Goal: Task Accomplishment & Management: Complete application form

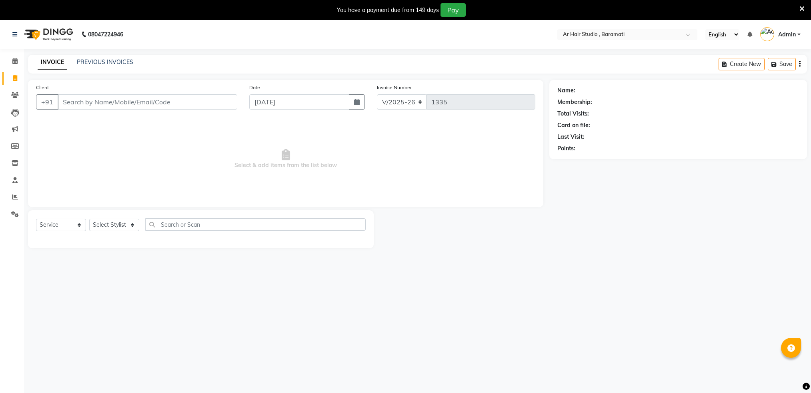
select select "672"
select select "service"
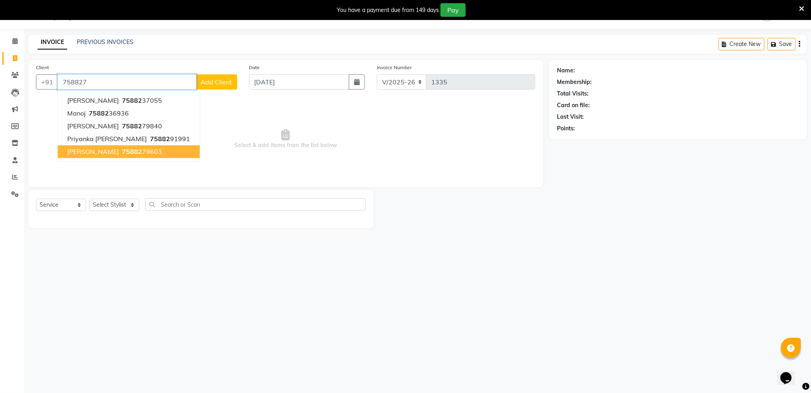
drag, startPoint x: 172, startPoint y: 149, endPoint x: 164, endPoint y: 156, distance: 10.8
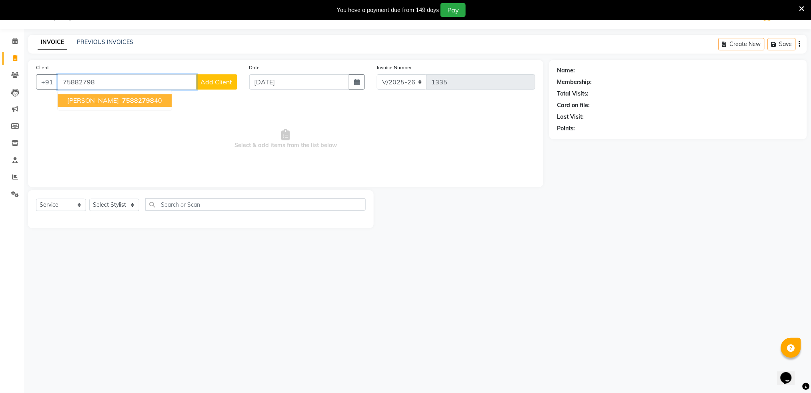
click at [120, 104] on ngb-highlight "75882798 40" at bounding box center [141, 101] width 42 height 8
type input "7588279840"
click at [118, 104] on span "Select & add items from the list below" at bounding box center [285, 139] width 499 height 80
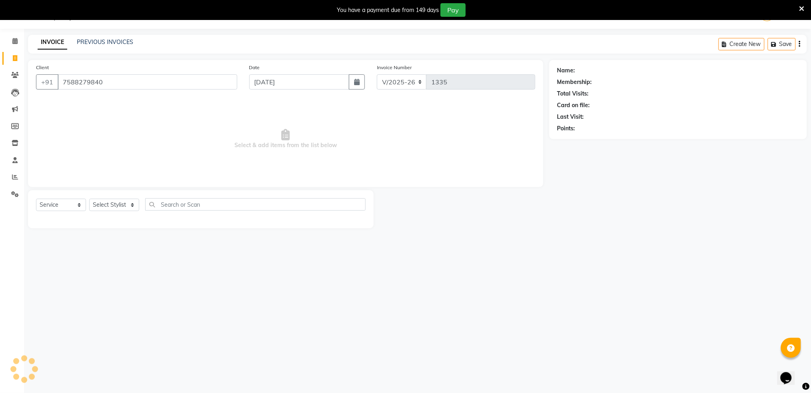
click at [118, 104] on span "Select & add items from the list below" at bounding box center [285, 139] width 499 height 80
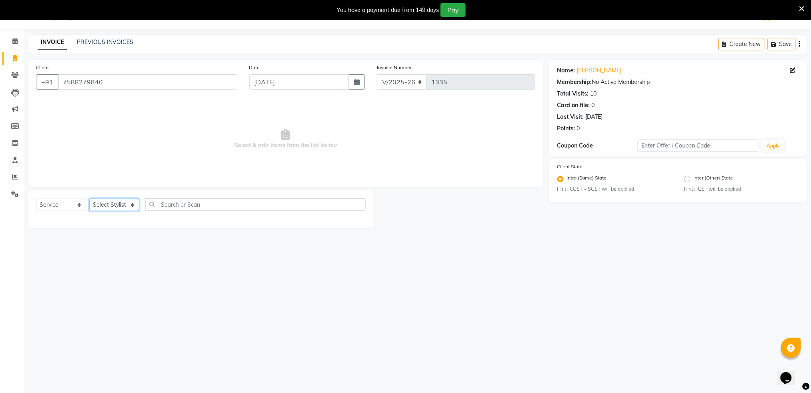
click at [119, 208] on select "Select Stylist Akshay shree [PERSON_NAME]" at bounding box center [114, 205] width 50 height 12
select select "79676"
click at [89, 199] on select "Select Stylist Akshay shree [PERSON_NAME]" at bounding box center [114, 205] width 50 height 12
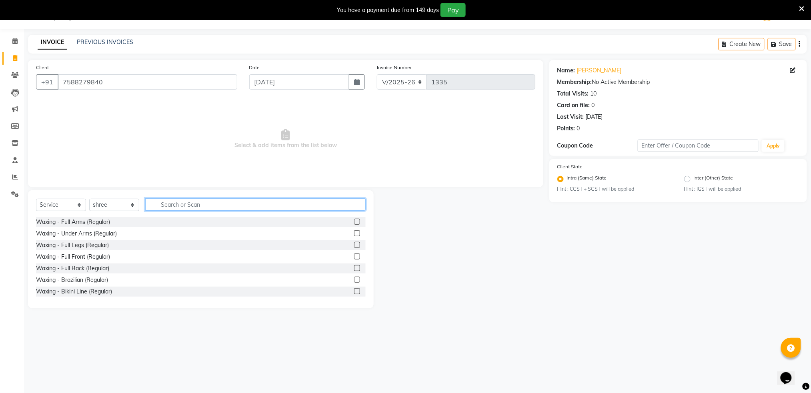
click at [225, 206] on input "text" at bounding box center [255, 204] width 220 height 12
type input "hair"
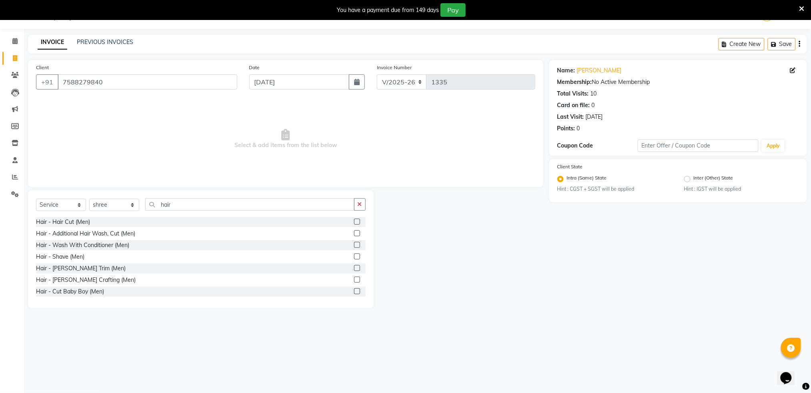
click at [354, 222] on label at bounding box center [357, 222] width 6 height 6
click at [354, 222] on input "checkbox" at bounding box center [356, 222] width 5 height 5
click at [354, 222] on label at bounding box center [357, 222] width 6 height 6
click at [354, 222] on input "checkbox" at bounding box center [356, 222] width 5 height 5
checkbox input "false"
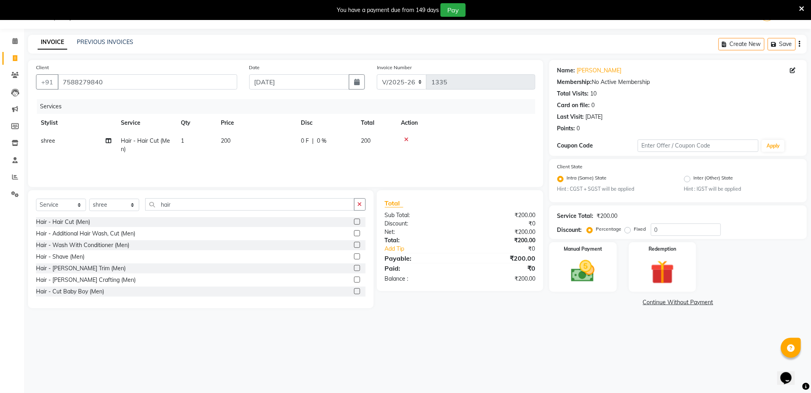
click at [365, 138] on span "200" at bounding box center [366, 140] width 10 height 7
select select "79676"
click at [365, 138] on div "0 F | 0 %" at bounding box center [370, 143] width 64 height 12
click at [308, 144] on input "200" at bounding box center [293, 143] width 70 height 12
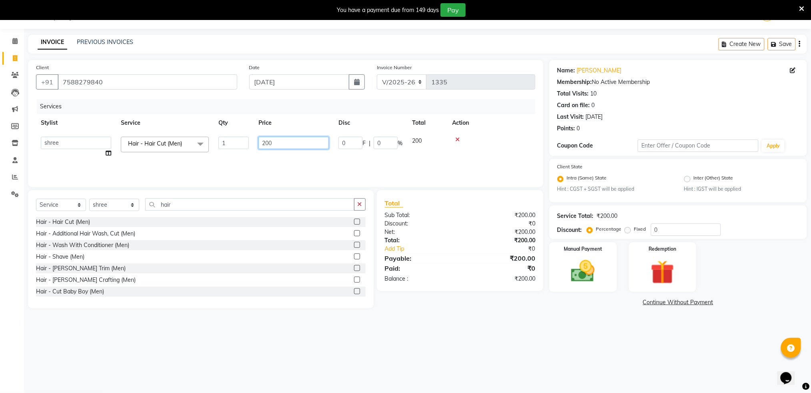
click at [308, 144] on input "200" at bounding box center [293, 143] width 70 height 12
type input "150"
click at [512, 111] on div "Services" at bounding box center [289, 106] width 504 height 15
click at [575, 272] on img at bounding box center [583, 271] width 40 height 28
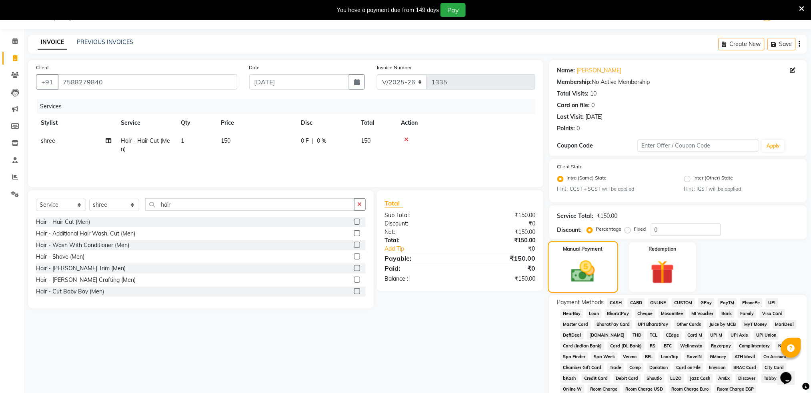
click at [575, 272] on img at bounding box center [583, 272] width 39 height 28
click at [662, 303] on span "ONLINE" at bounding box center [658, 302] width 21 height 9
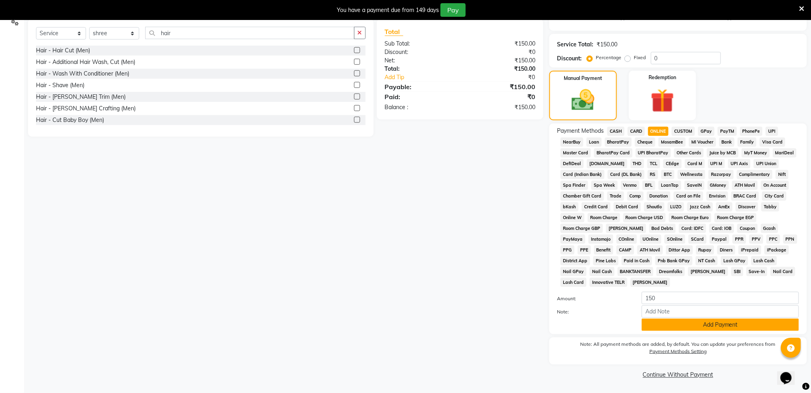
click at [675, 326] on button "Add Payment" at bounding box center [720, 325] width 157 height 12
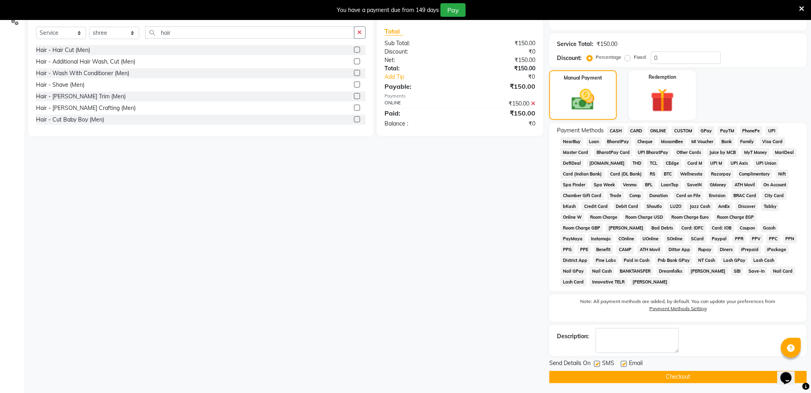
click at [600, 364] on label at bounding box center [597, 364] width 6 height 6
click at [599, 364] on input "checkbox" at bounding box center [596, 364] width 5 height 5
checkbox input "false"
click at [655, 130] on span "ONLINE" at bounding box center [658, 130] width 21 height 9
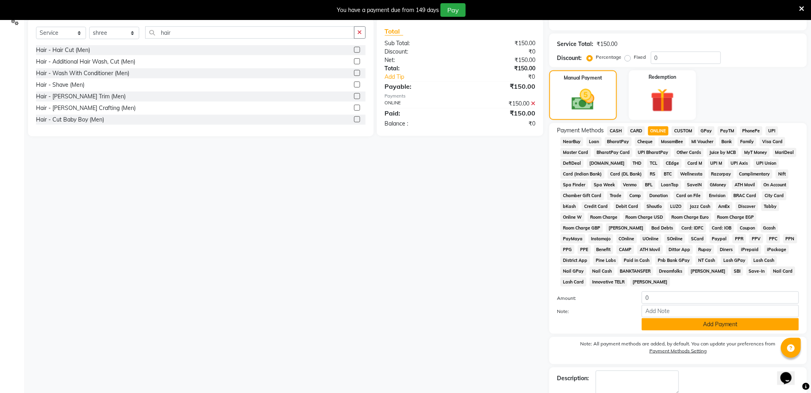
click at [689, 327] on button "Add Payment" at bounding box center [720, 324] width 157 height 12
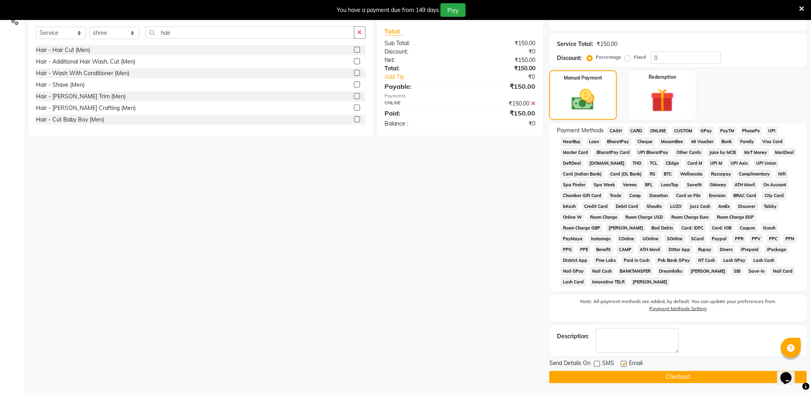
click at [628, 382] on button "Checkout" at bounding box center [678, 377] width 258 height 12
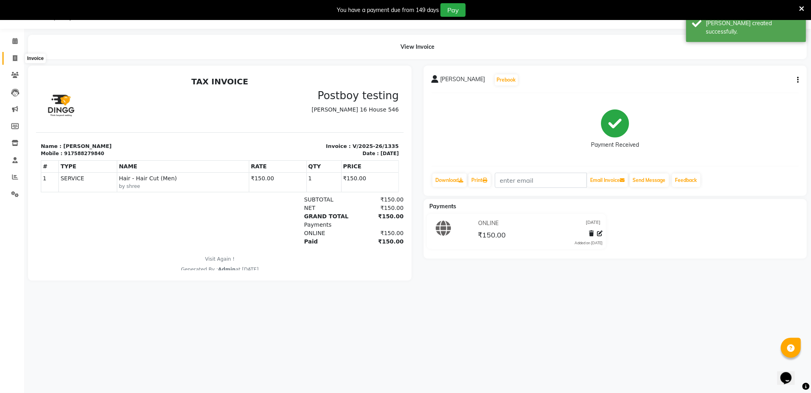
click at [10, 59] on span at bounding box center [15, 58] width 14 height 9
select select "service"
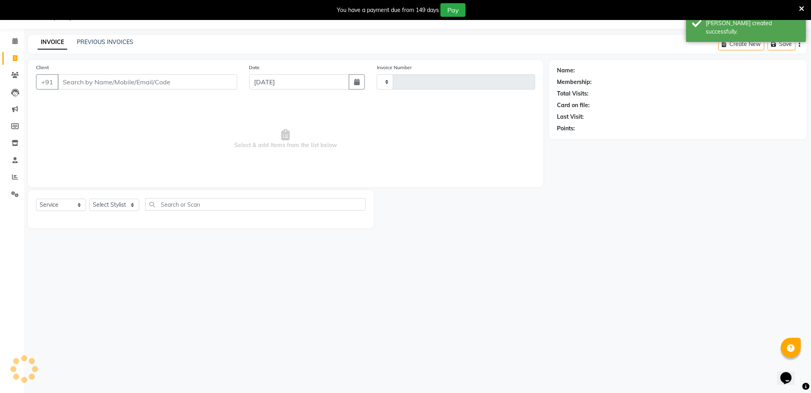
type input "1336"
select select "672"
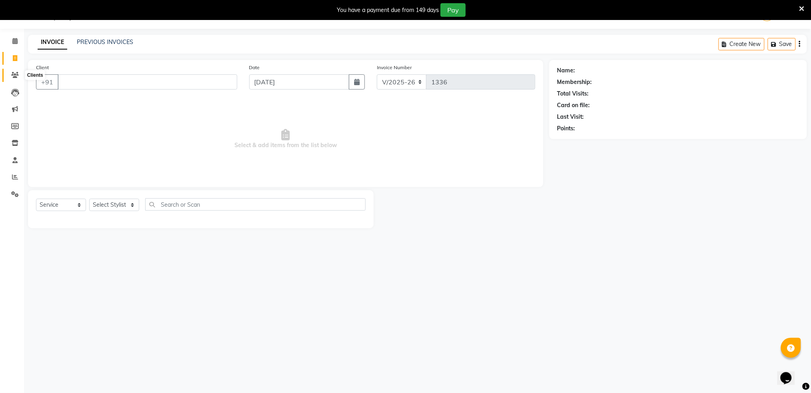
click at [11, 77] on icon at bounding box center [15, 75] width 8 height 6
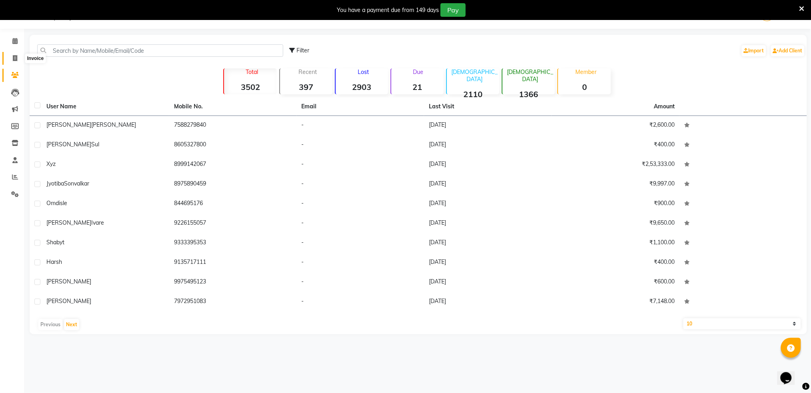
click at [12, 61] on span at bounding box center [15, 58] width 14 height 9
select select "service"
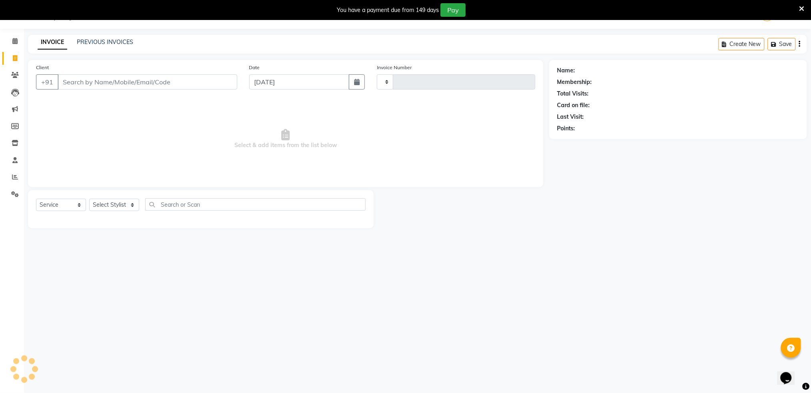
type input "1336"
select select "672"
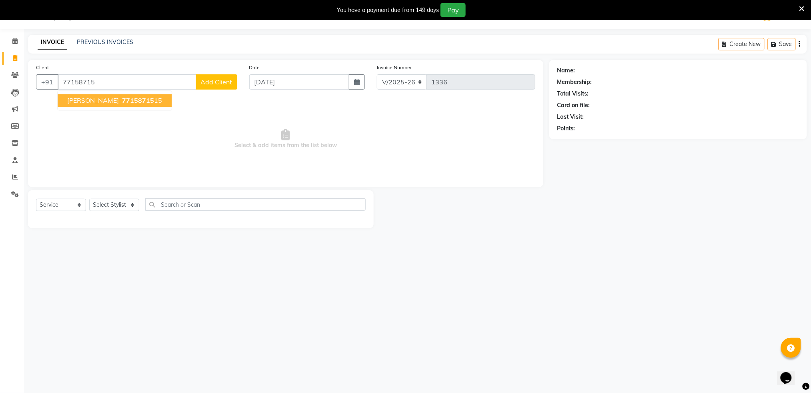
click at [111, 104] on span "[PERSON_NAME]" at bounding box center [93, 101] width 52 height 8
type input "7715871515"
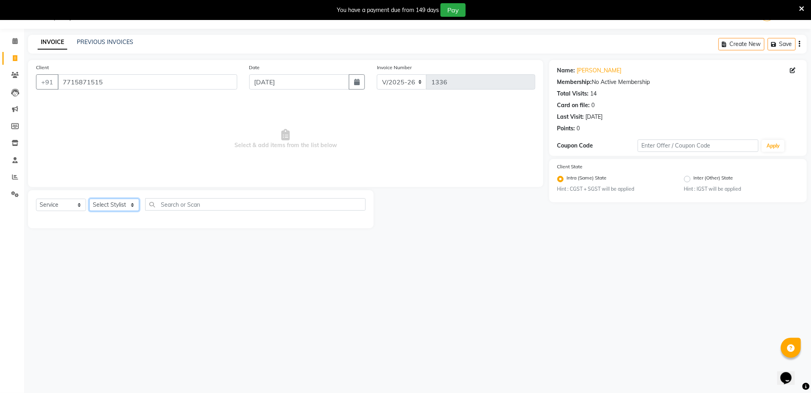
click at [109, 206] on select "Select Stylist Akshay shree [PERSON_NAME]" at bounding box center [114, 205] width 50 height 12
click at [108, 207] on select "Select Stylist Akshay shree [PERSON_NAME]" at bounding box center [114, 205] width 50 height 12
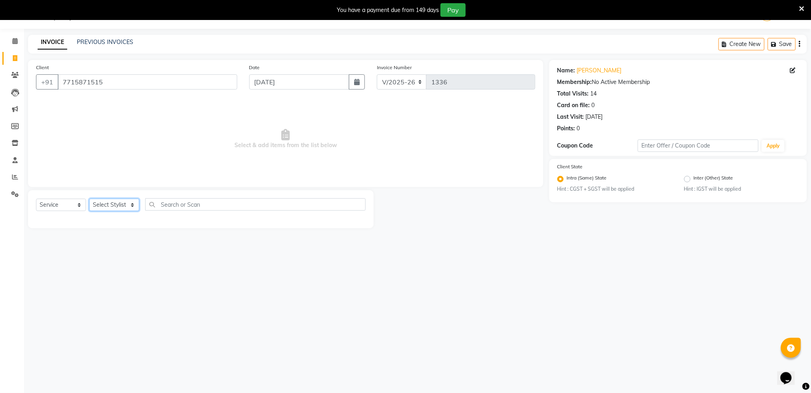
click at [108, 207] on select "Select Stylist Akshay shree [PERSON_NAME]" at bounding box center [114, 205] width 50 height 12
select select "79676"
click at [89, 199] on select "Select Stylist Akshay shree [PERSON_NAME]" at bounding box center [114, 205] width 50 height 12
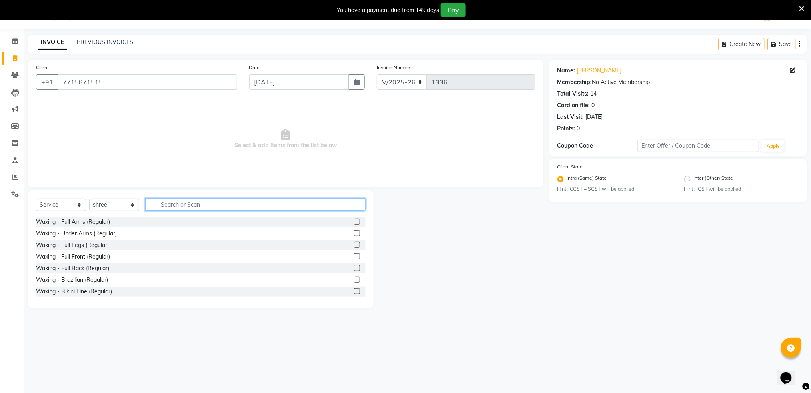
click at [175, 206] on input "text" at bounding box center [255, 204] width 220 height 12
type input "hai"
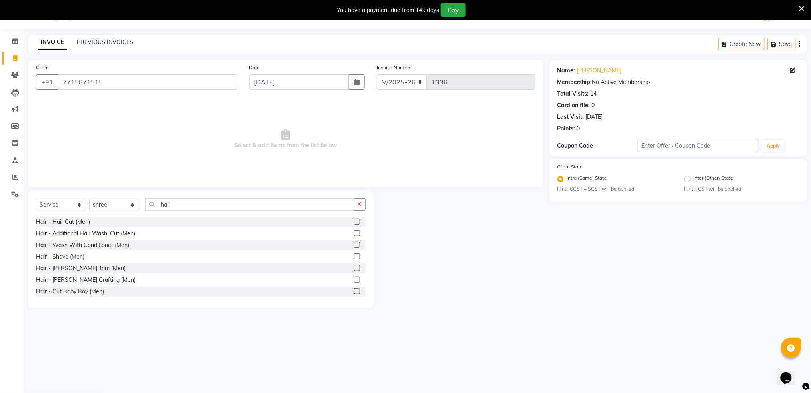
click at [354, 220] on label at bounding box center [357, 222] width 6 height 6
click at [354, 220] on input "checkbox" at bounding box center [356, 222] width 5 height 5
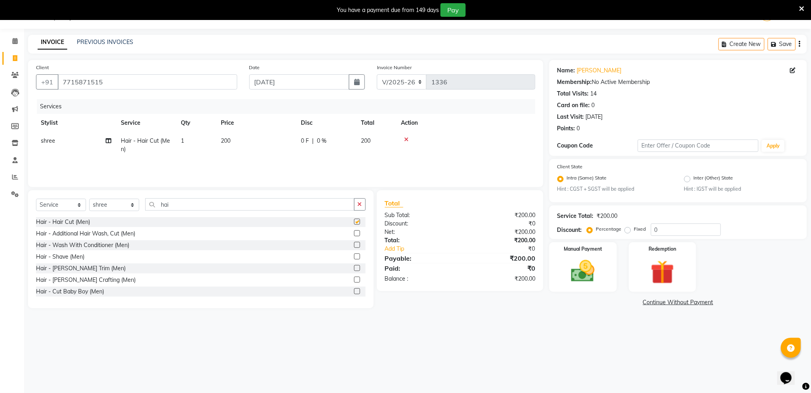
checkbox input "false"
click at [578, 266] on img at bounding box center [583, 271] width 40 height 28
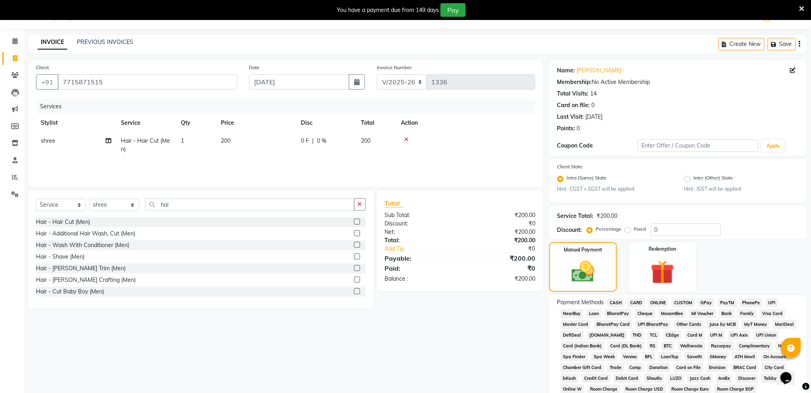
click at [657, 302] on span "ONLINE" at bounding box center [658, 302] width 21 height 9
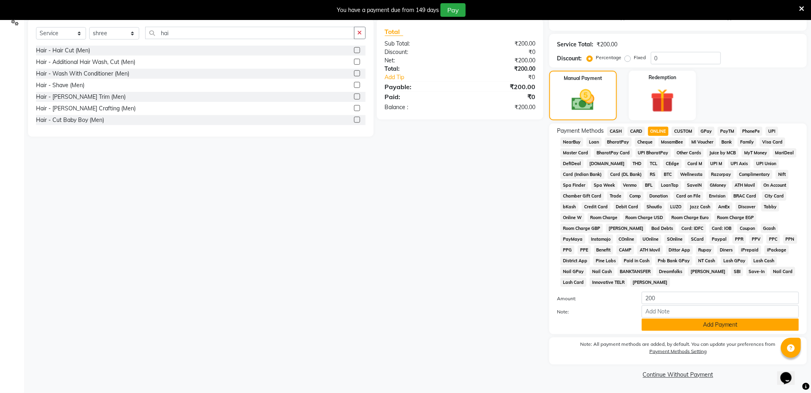
click at [670, 323] on button "Add Payment" at bounding box center [720, 325] width 157 height 12
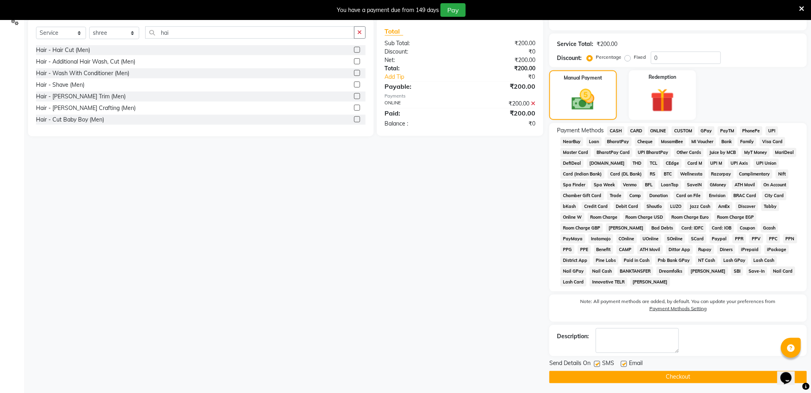
click at [597, 366] on label at bounding box center [597, 364] width 6 height 6
click at [597, 366] on input "checkbox" at bounding box center [596, 364] width 5 height 5
checkbox input "false"
click at [611, 381] on button "Checkout" at bounding box center [678, 377] width 258 height 12
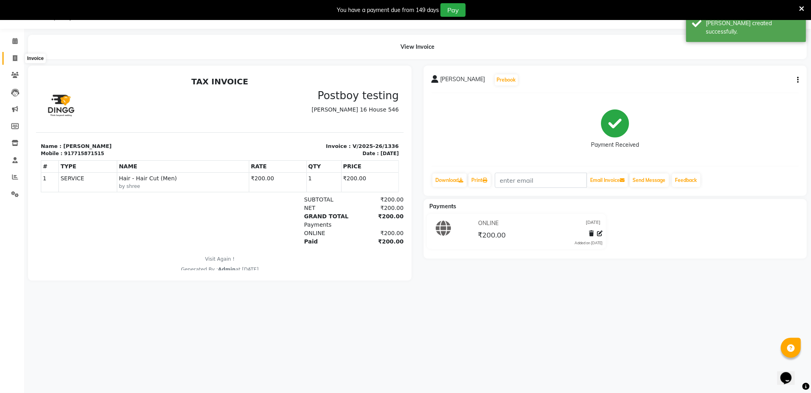
click at [14, 60] on icon at bounding box center [15, 58] width 4 height 6
select select "672"
select select "service"
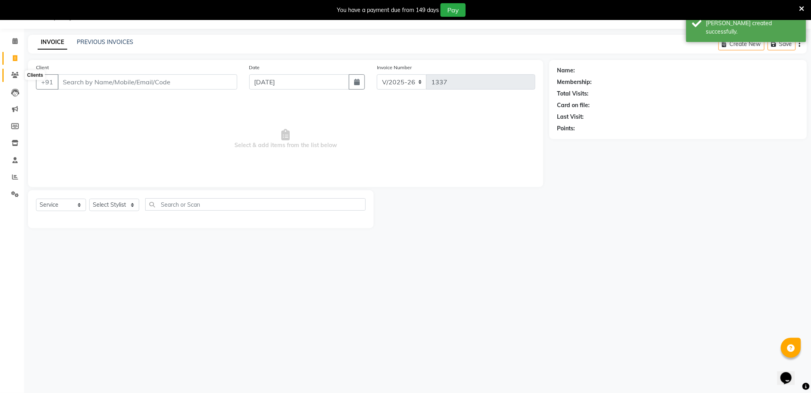
click at [14, 76] on icon at bounding box center [15, 75] width 8 height 6
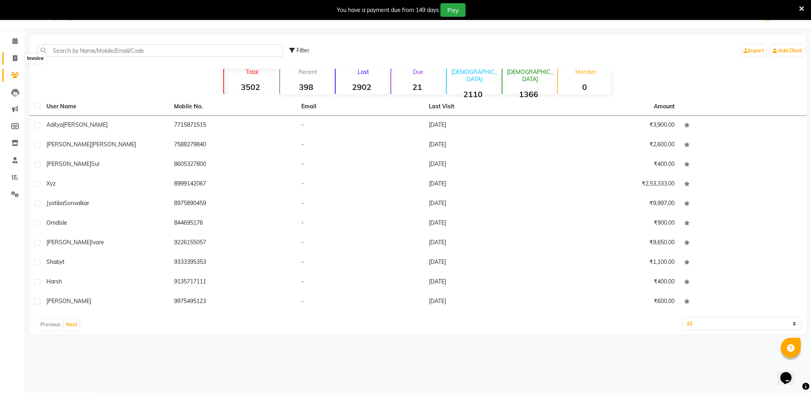
click at [18, 58] on span at bounding box center [15, 58] width 14 height 9
select select "service"
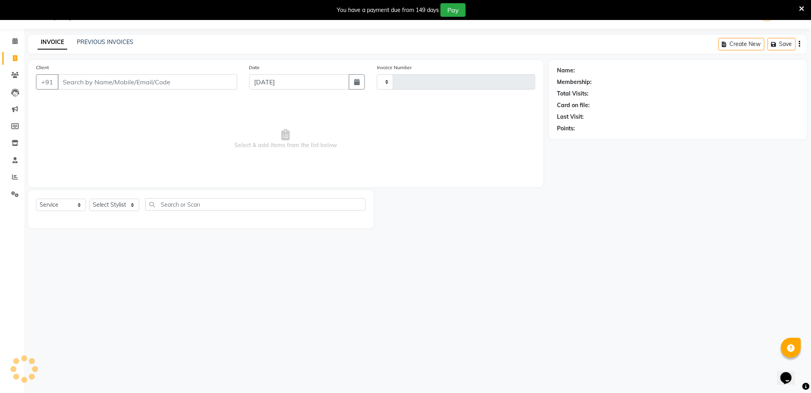
type input "1337"
select select "672"
